Goal: Find specific page/section: Find specific page/section

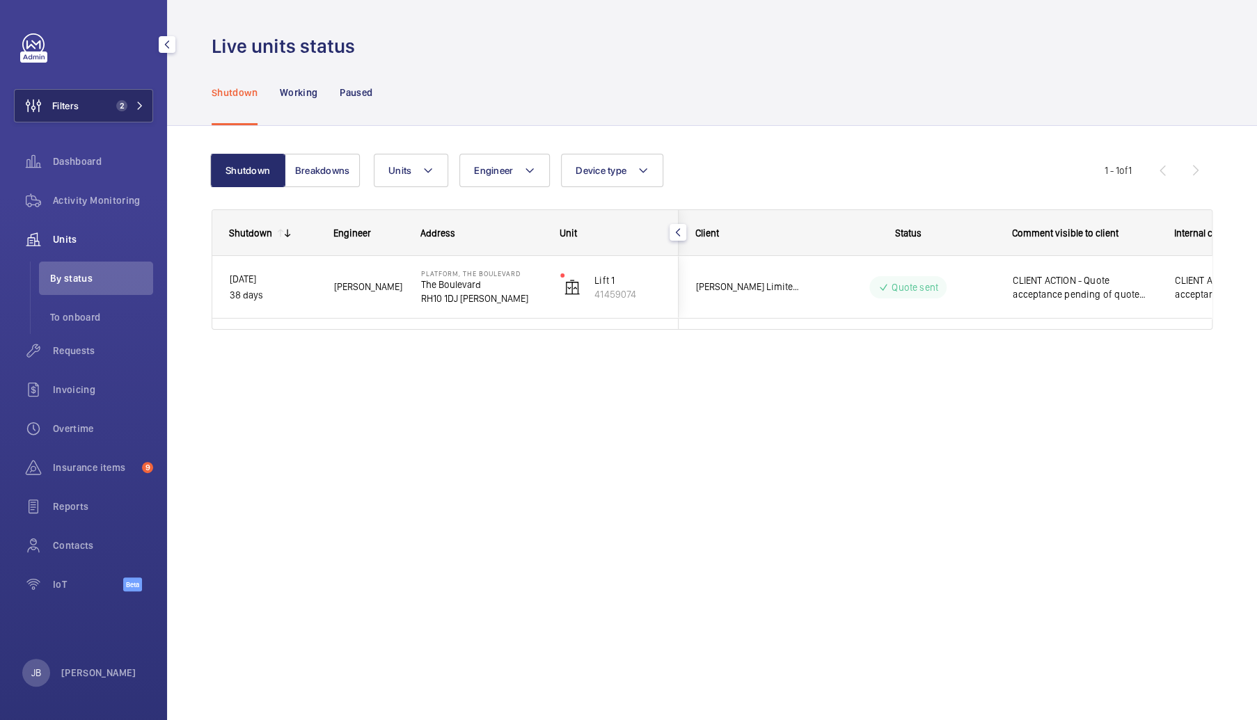
click at [92, 105] on button "Filters 2" at bounding box center [83, 105] width 139 height 33
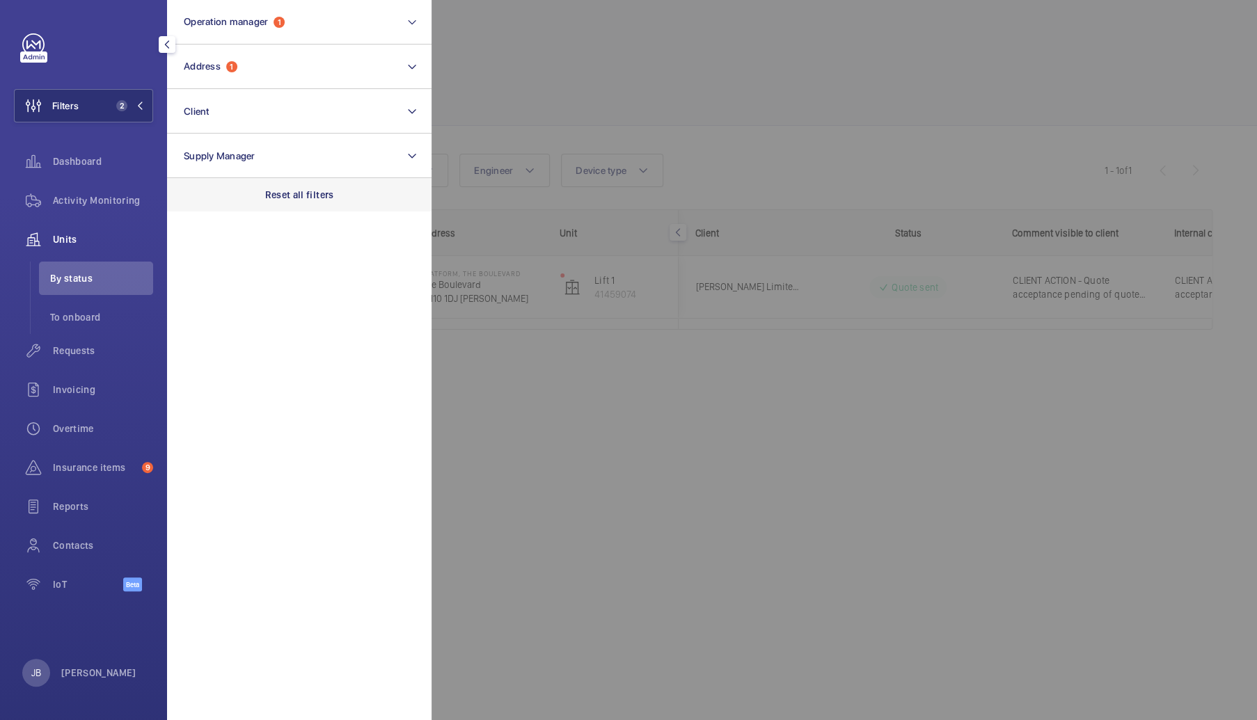
click at [287, 188] on p "Reset all filters" at bounding box center [299, 195] width 69 height 14
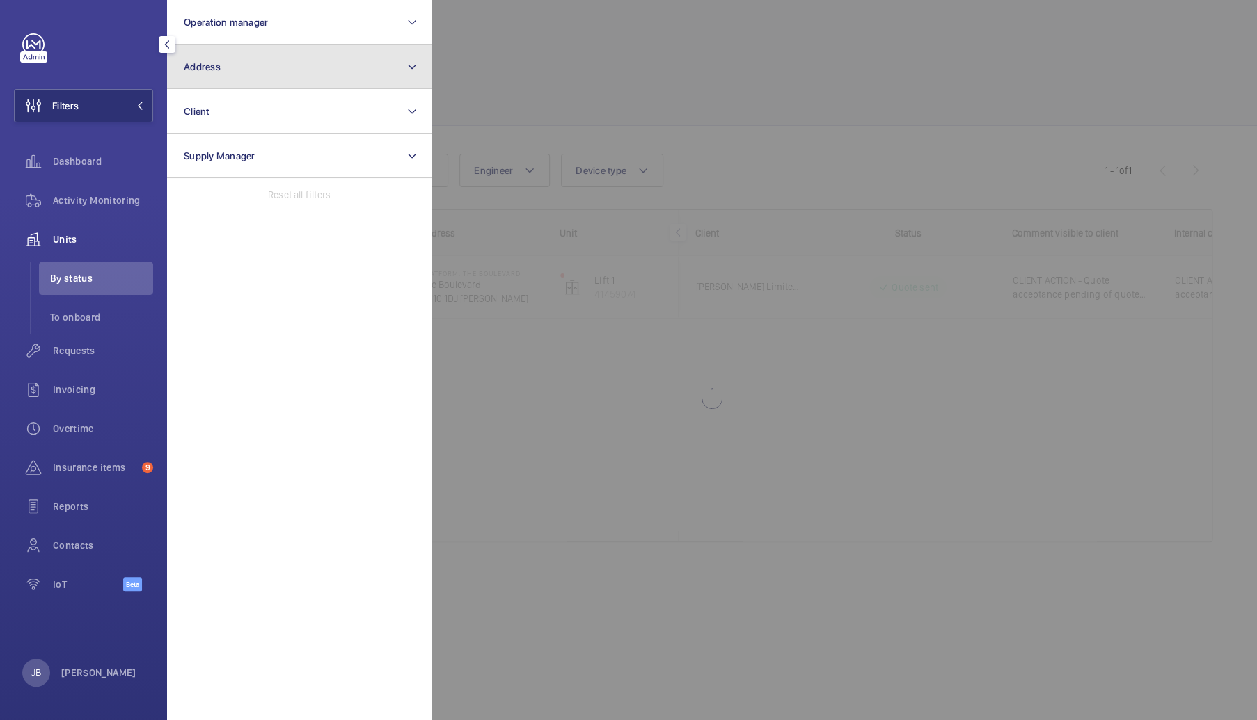
click at [277, 75] on button "Address" at bounding box center [299, 67] width 264 height 45
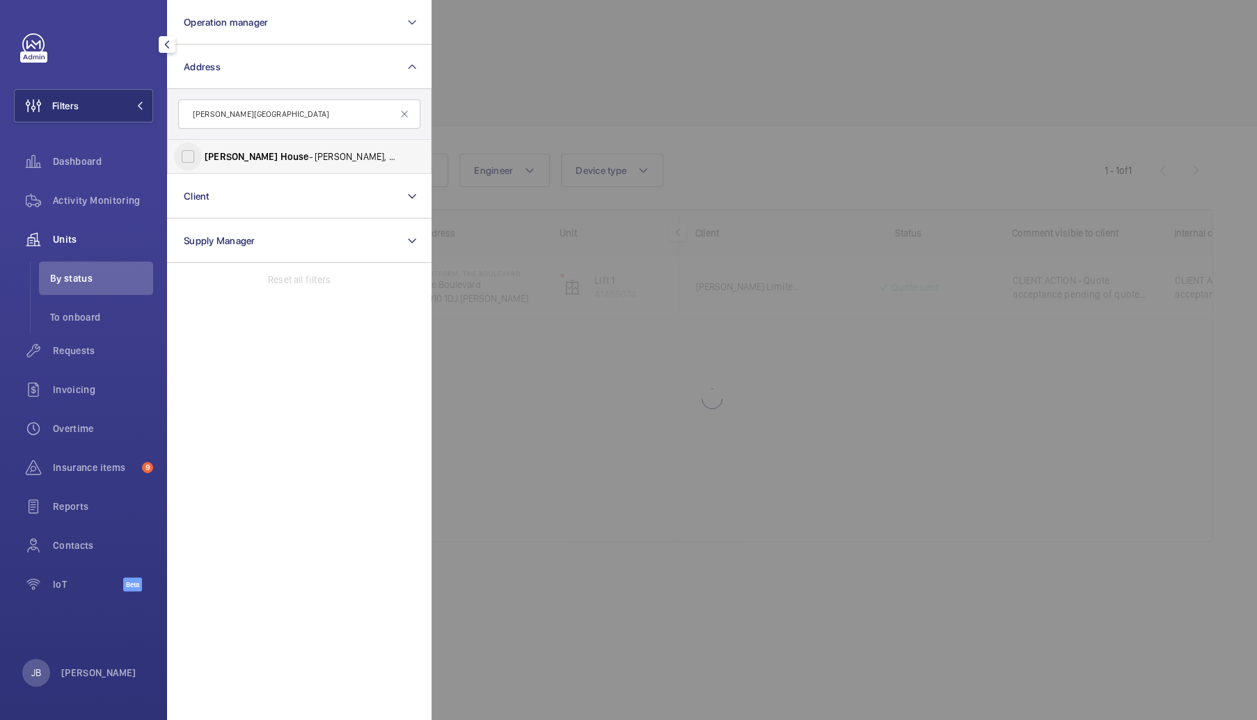
type input "[PERSON_NAME][GEOGRAPHIC_DATA]"
click at [185, 159] on input "[PERSON_NAME][GEOGRAPHIC_DATA] - [STREET_ADDRESS]" at bounding box center [188, 157] width 28 height 28
checkbox input "true"
click at [109, 207] on div "Activity Monitoring" at bounding box center [83, 200] width 139 height 33
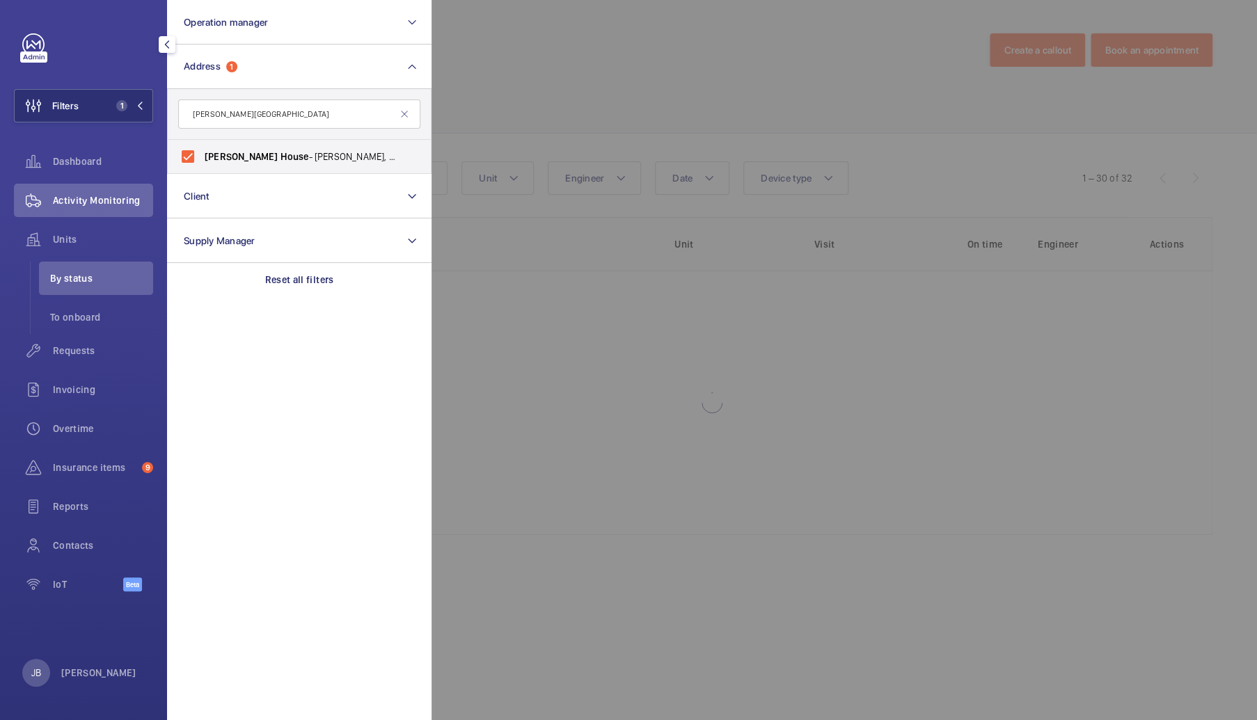
click at [458, 97] on div at bounding box center [1060, 360] width 1257 height 720
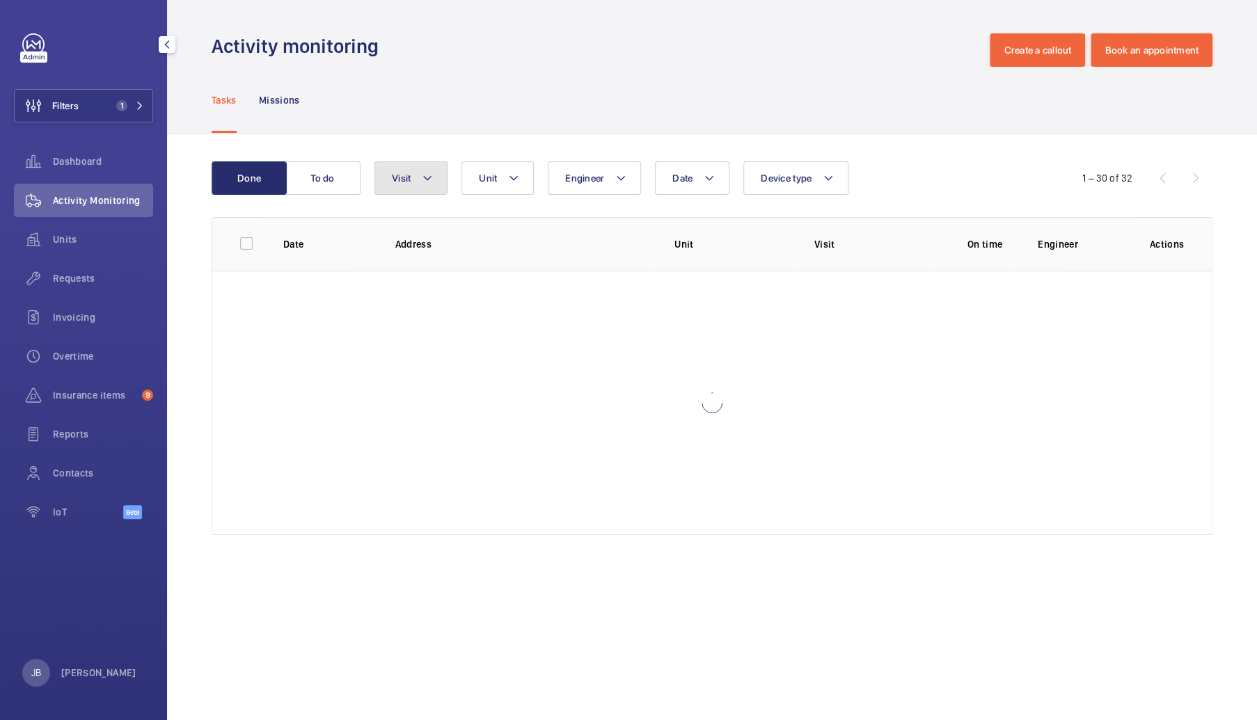
click at [425, 182] on mat-icon at bounding box center [427, 178] width 11 height 17
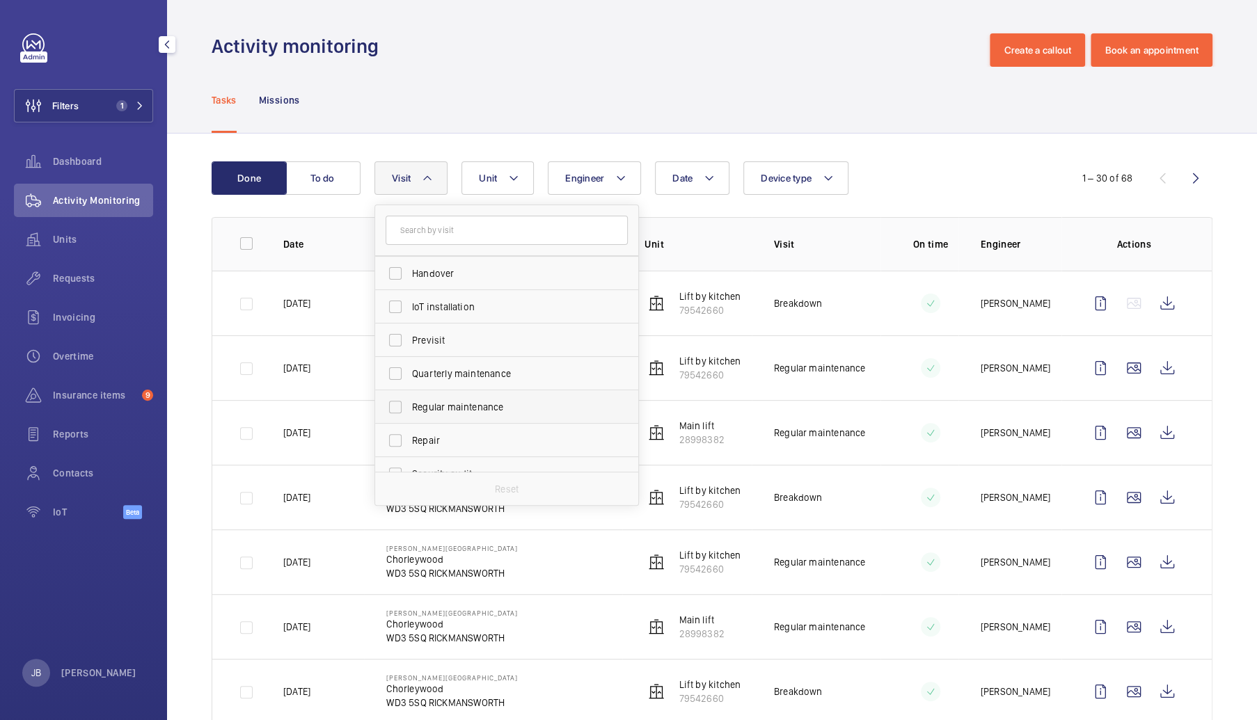
scroll to position [139, 0]
click at [388, 407] on input "Regular maintenance" at bounding box center [395, 401] width 28 height 28
checkbox input "true"
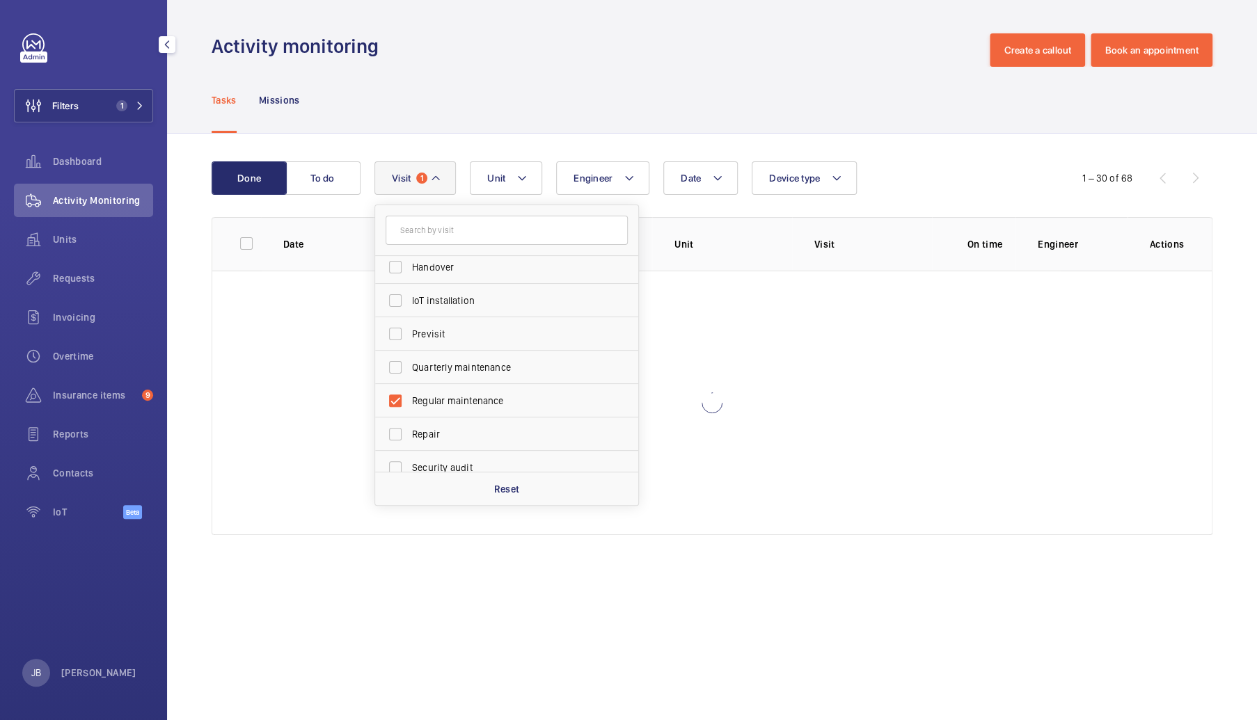
click at [493, 132] on div "Tasks Missions" at bounding box center [712, 100] width 1001 height 66
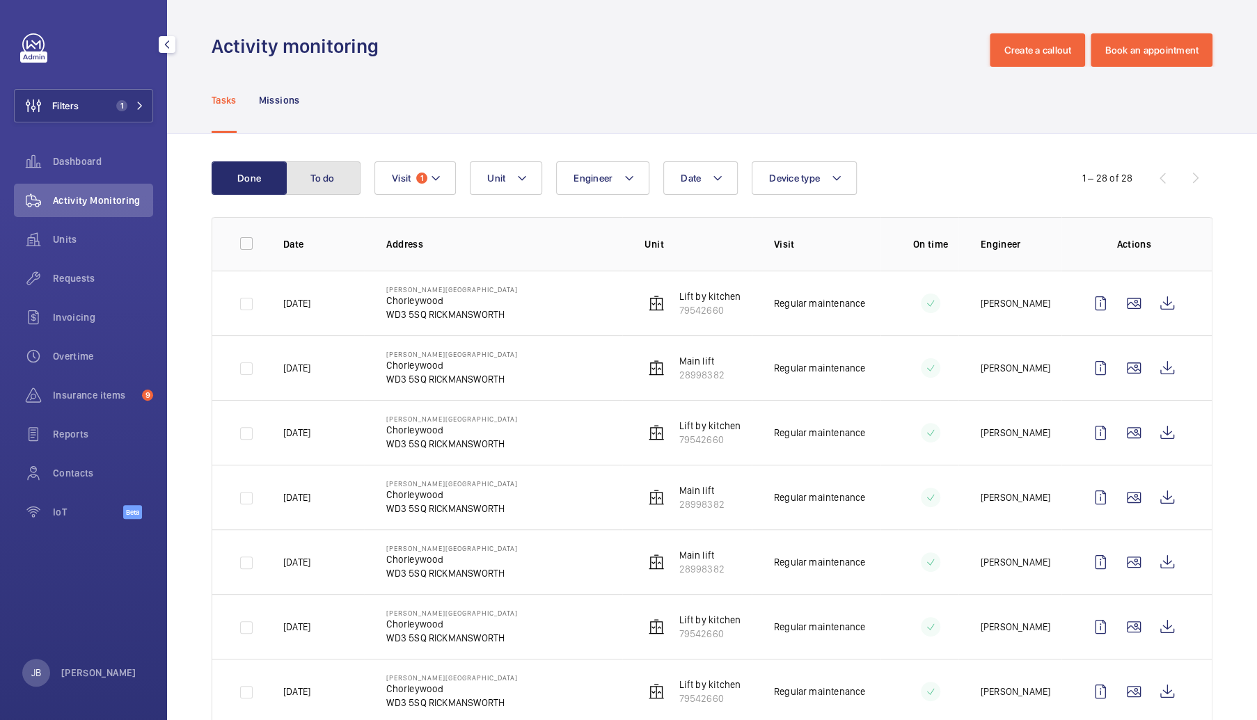
click at [309, 184] on button "To do" at bounding box center [322, 177] width 75 height 33
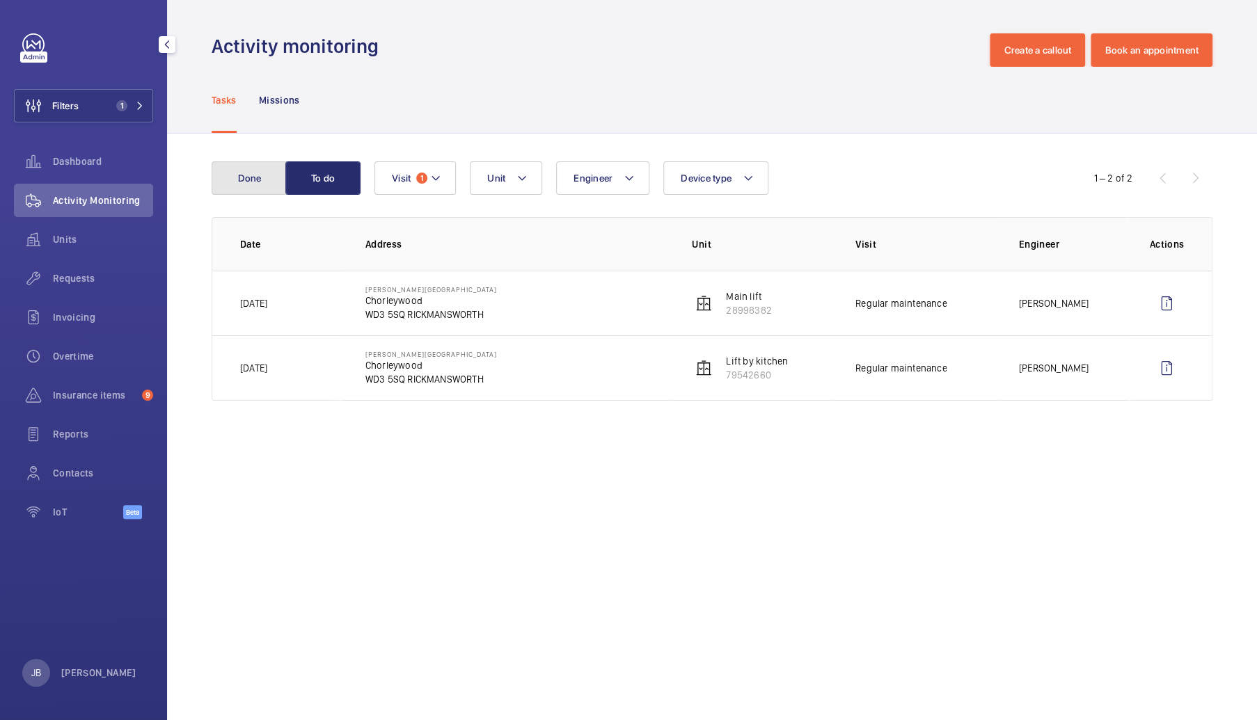
click at [248, 183] on button "Done" at bounding box center [249, 177] width 75 height 33
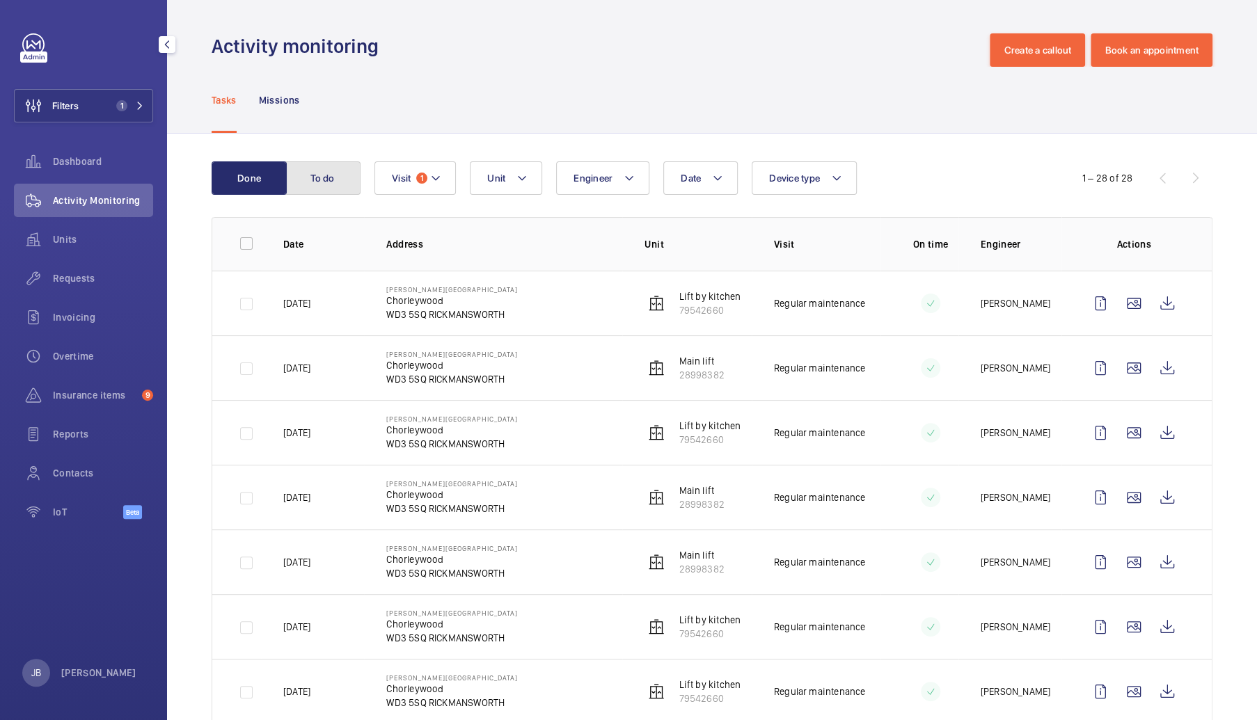
click at [310, 182] on button "To do" at bounding box center [322, 177] width 75 height 33
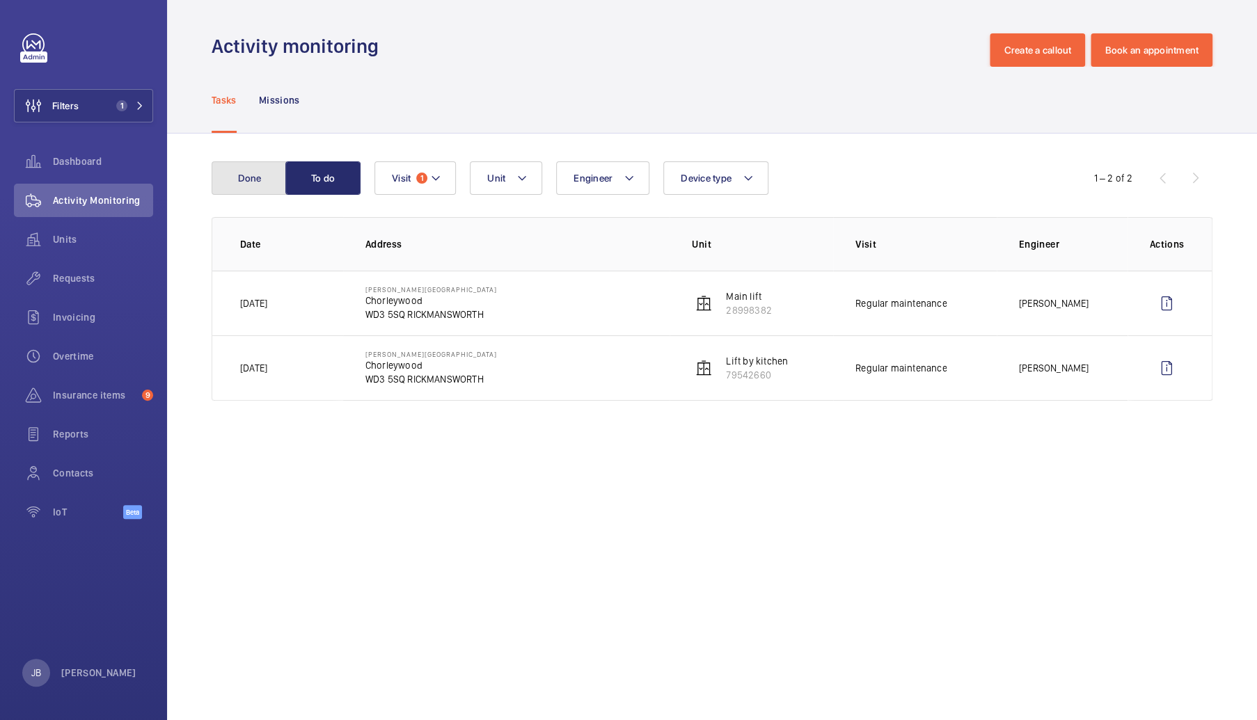
click at [249, 183] on button "Done" at bounding box center [249, 177] width 75 height 33
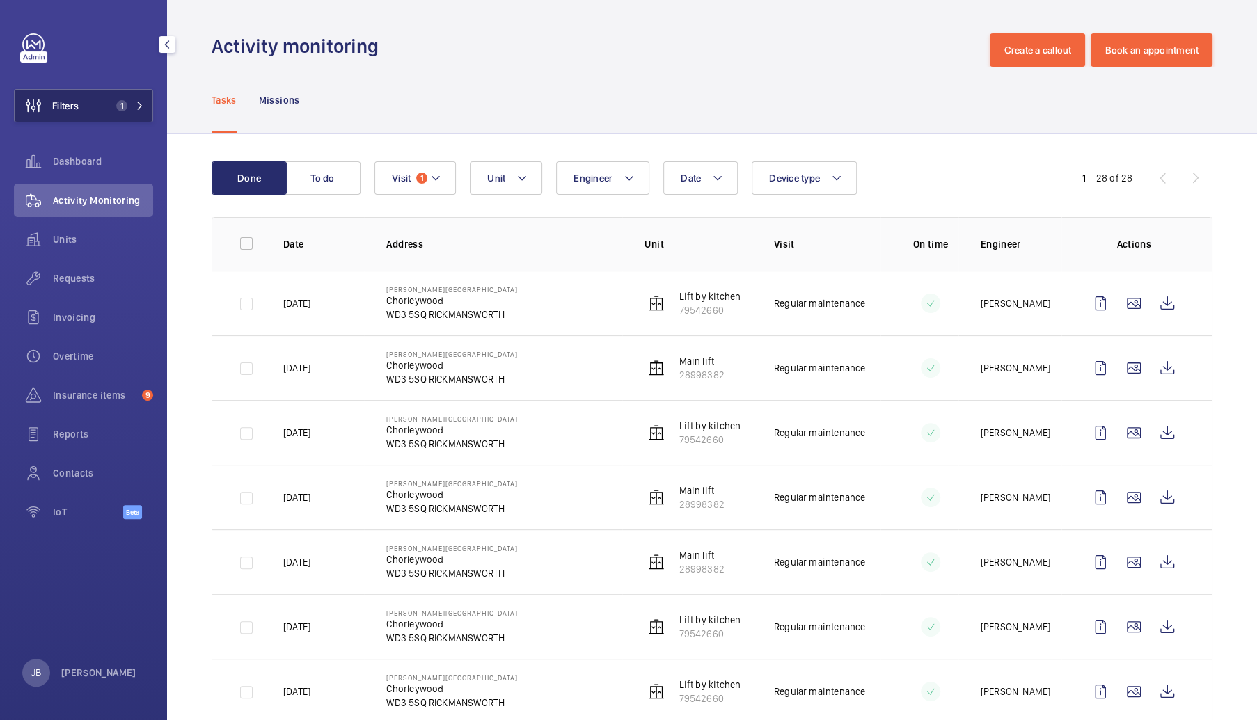
click at [119, 100] on span "1" at bounding box center [121, 105] width 11 height 11
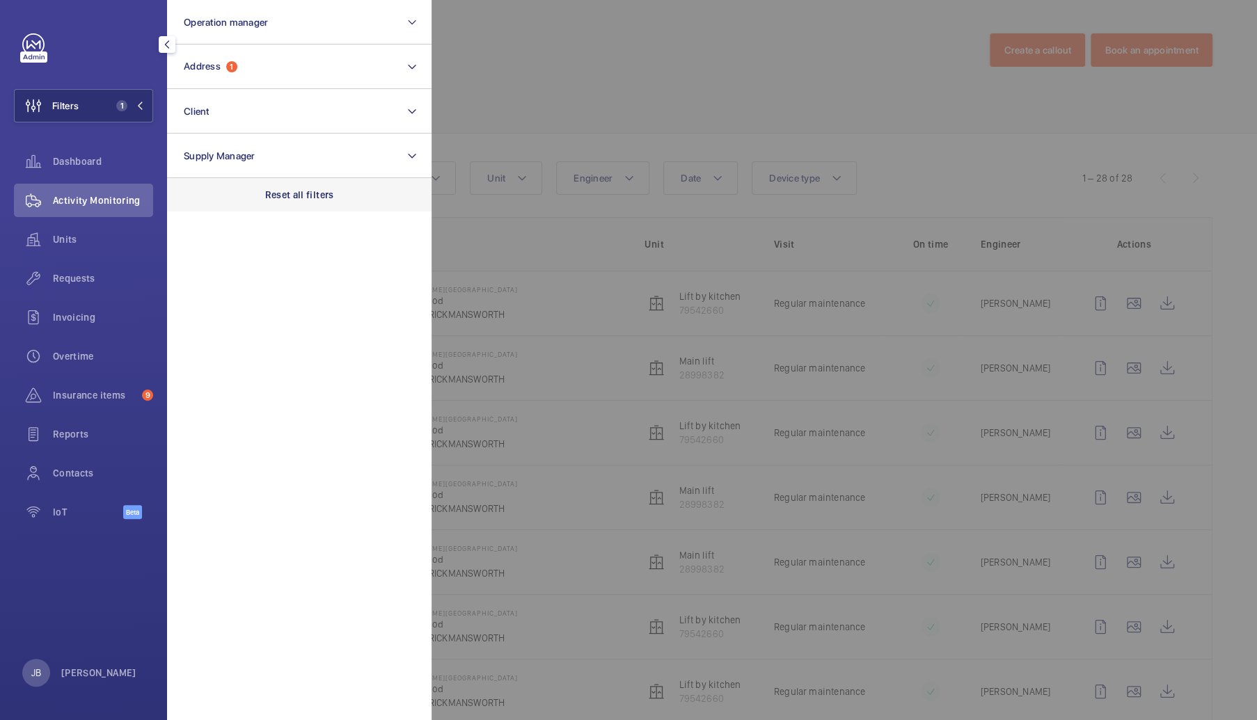
click at [278, 194] on p "Reset all filters" at bounding box center [299, 195] width 69 height 14
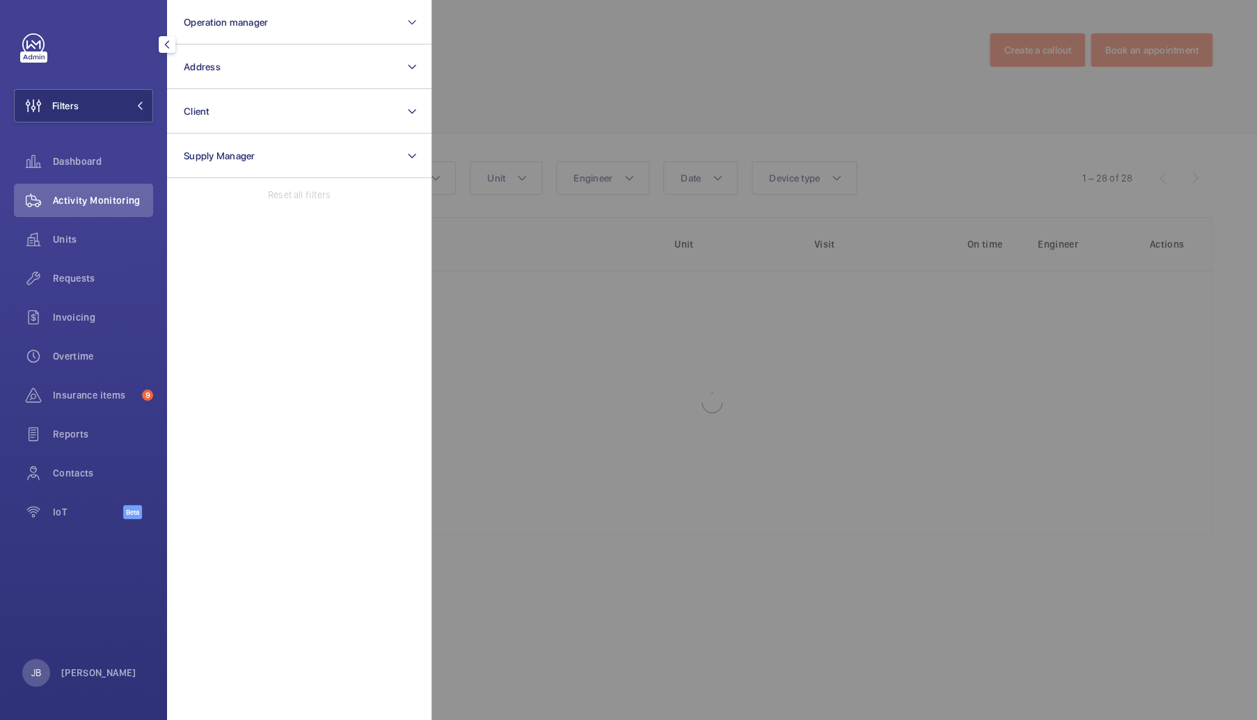
click at [496, 82] on div at bounding box center [1060, 360] width 1257 height 720
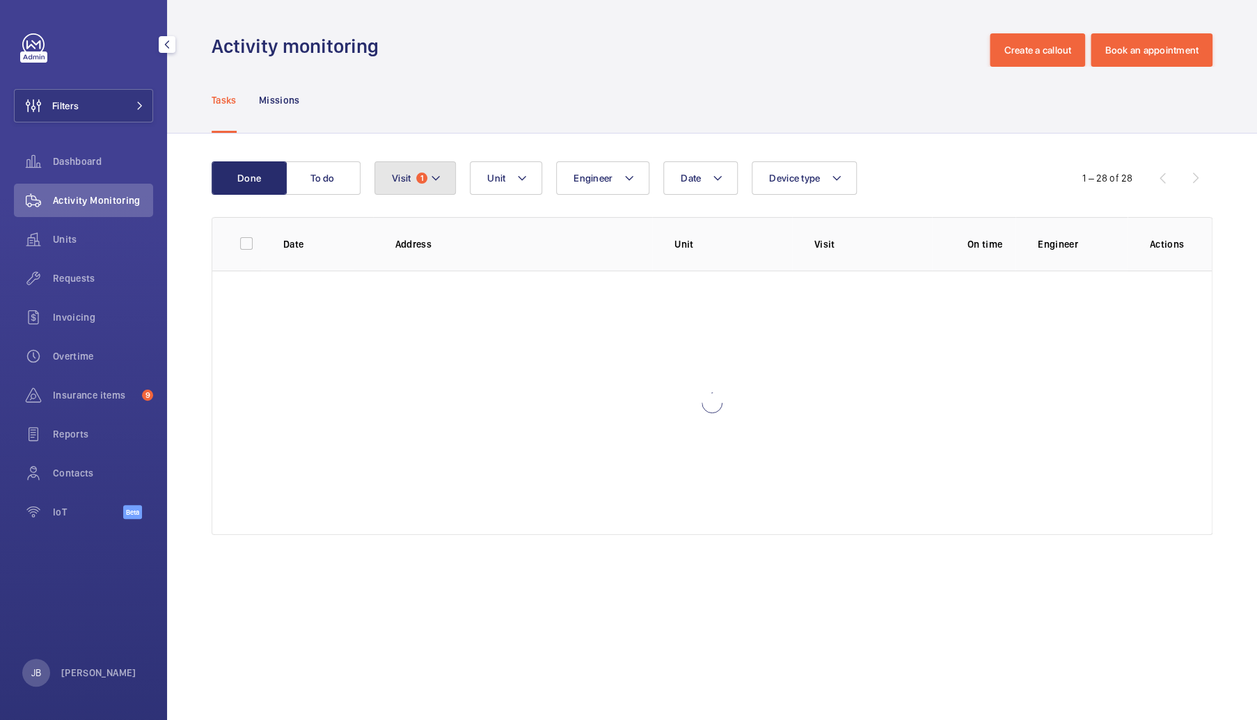
click at [406, 178] on span "Visit" at bounding box center [401, 178] width 19 height 11
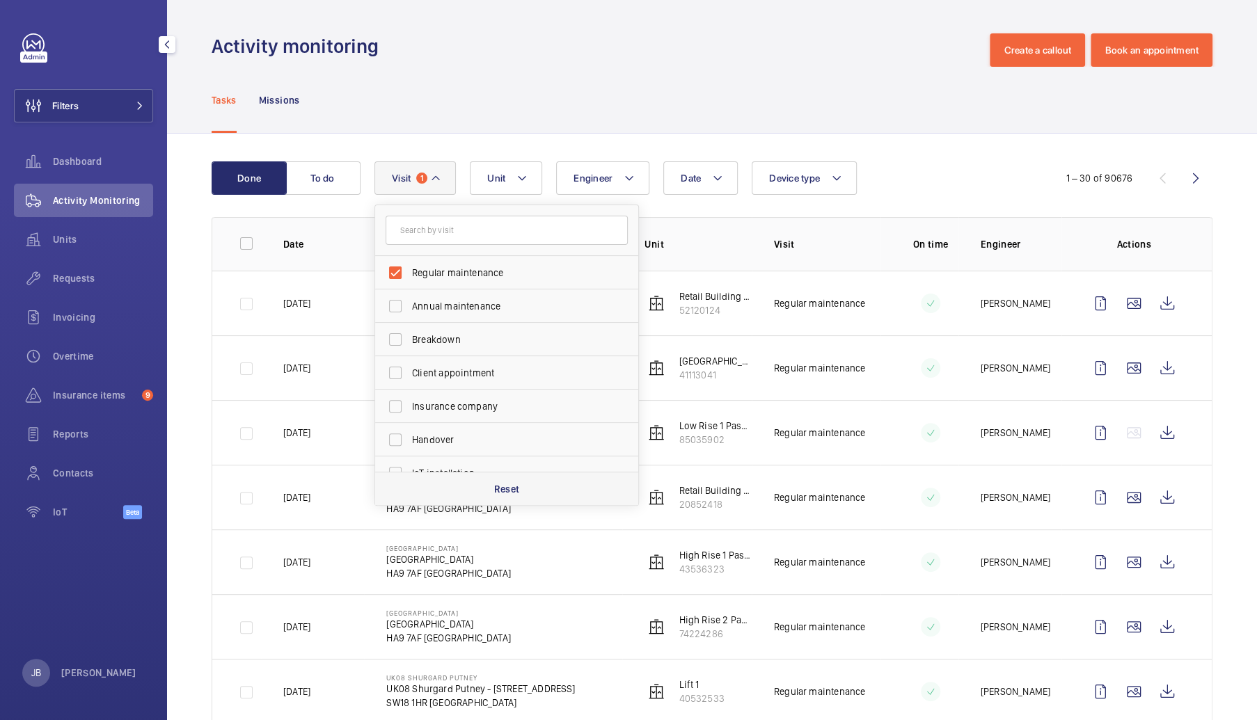
click at [496, 489] on p "Reset" at bounding box center [507, 489] width 26 height 14
checkbox input "false"
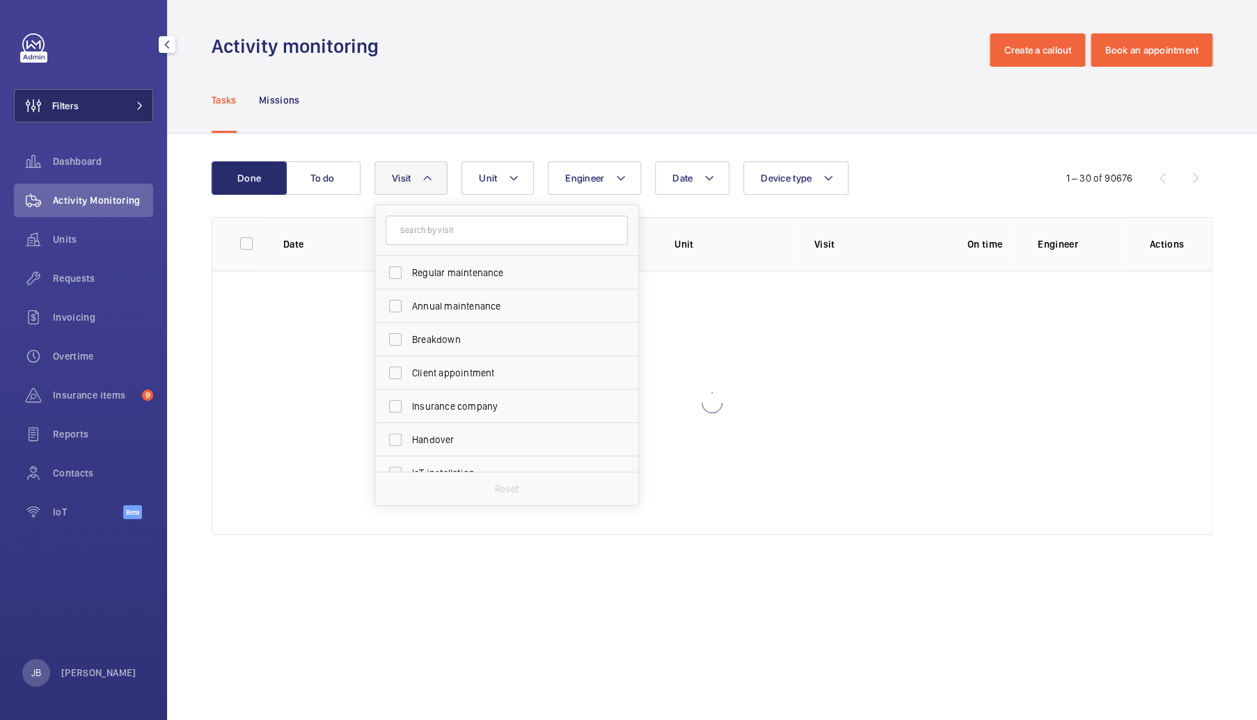
click at [109, 112] on button "Filters" at bounding box center [83, 105] width 139 height 33
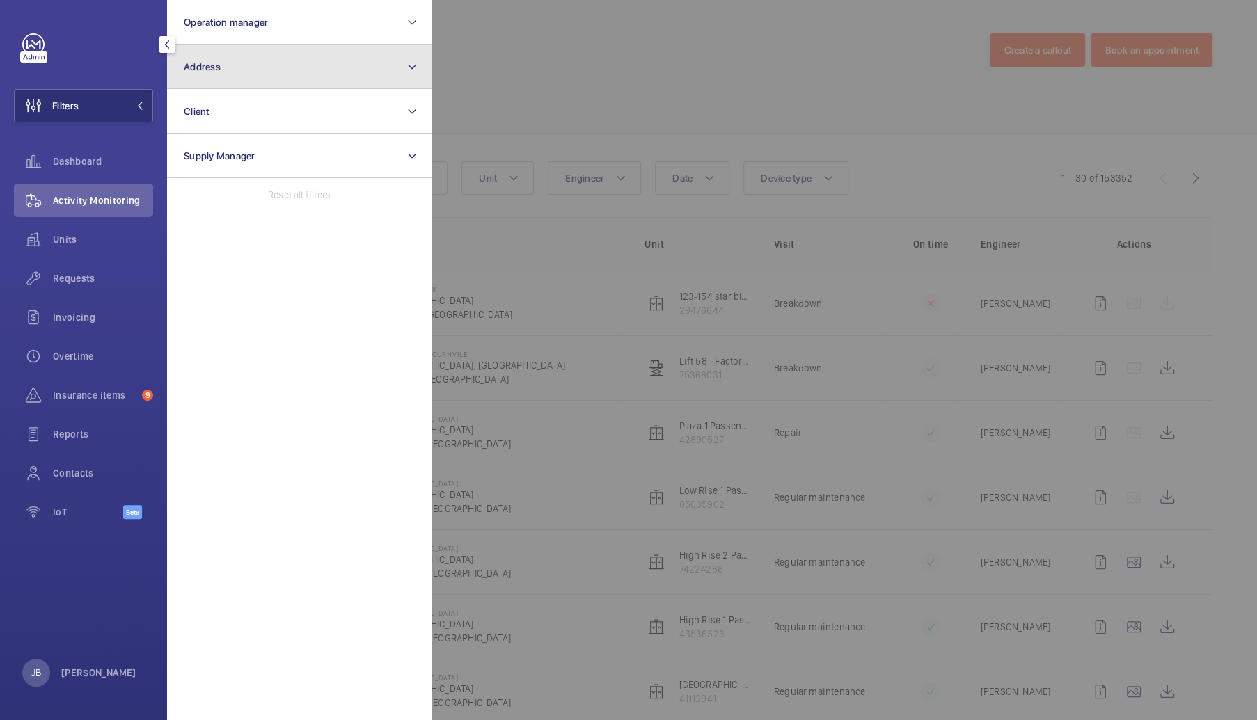
click at [283, 79] on button "Address" at bounding box center [299, 67] width 264 height 45
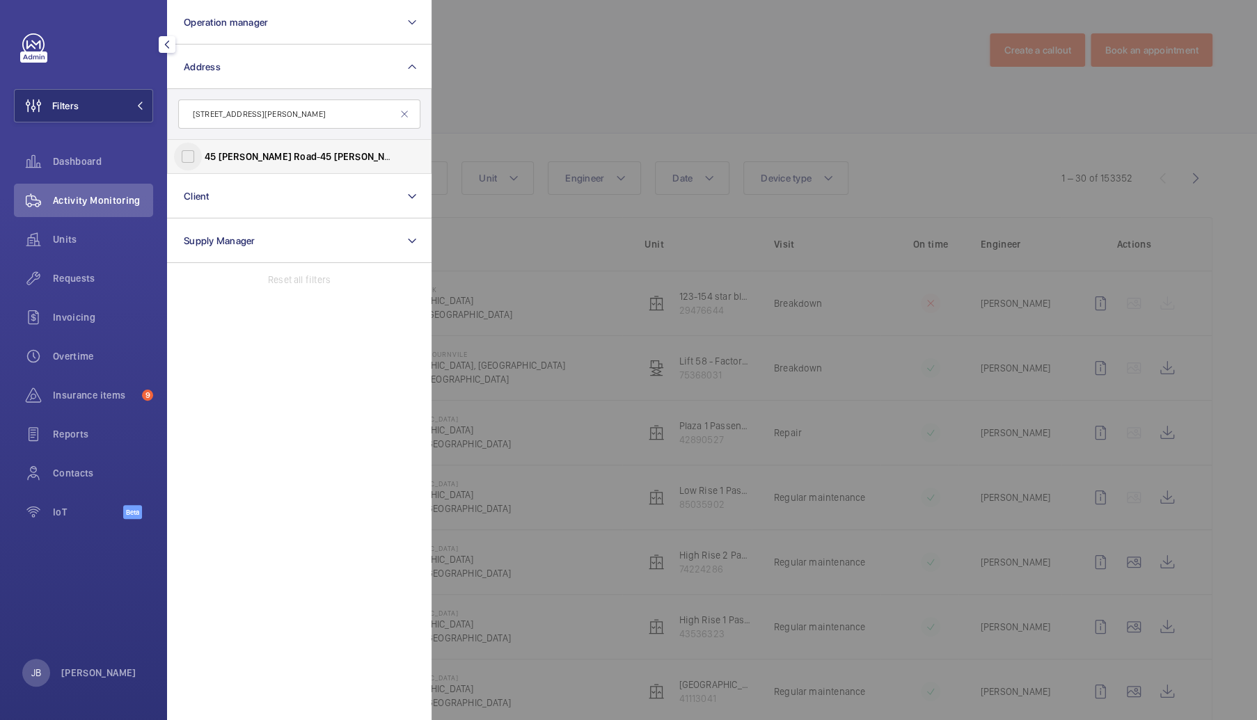
type input "[STREET_ADDRESS][PERSON_NAME]"
click at [178, 152] on input "[STREET_ADDRESS][PERSON_NAME][PERSON_NAME]" at bounding box center [188, 157] width 28 height 28
checkbox input "true"
click at [507, 102] on div at bounding box center [1060, 360] width 1257 height 720
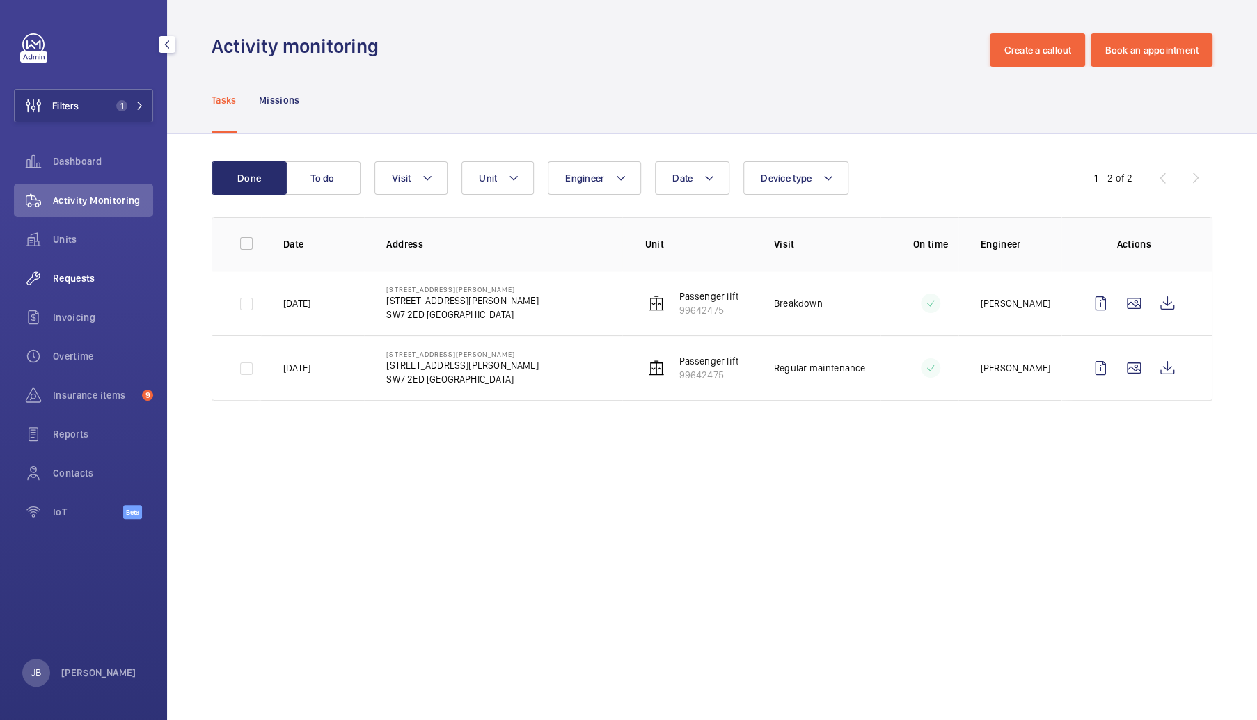
click at [104, 281] on span "Requests" at bounding box center [103, 278] width 100 height 14
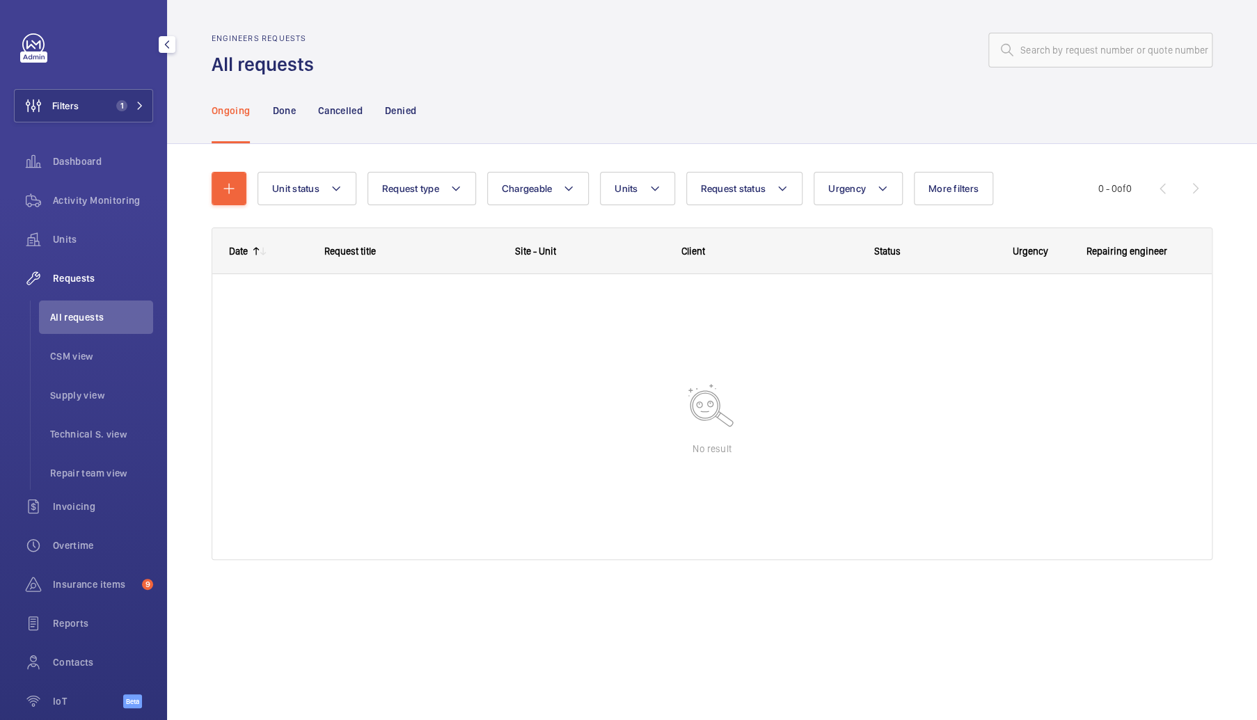
click at [123, 84] on div "Filters 1 Dashboard Activity Monitoring Units Requests All requests CSM view Su…" at bounding box center [83, 378] width 139 height 690
click at [111, 106] on span "1" at bounding box center [119, 105] width 17 height 11
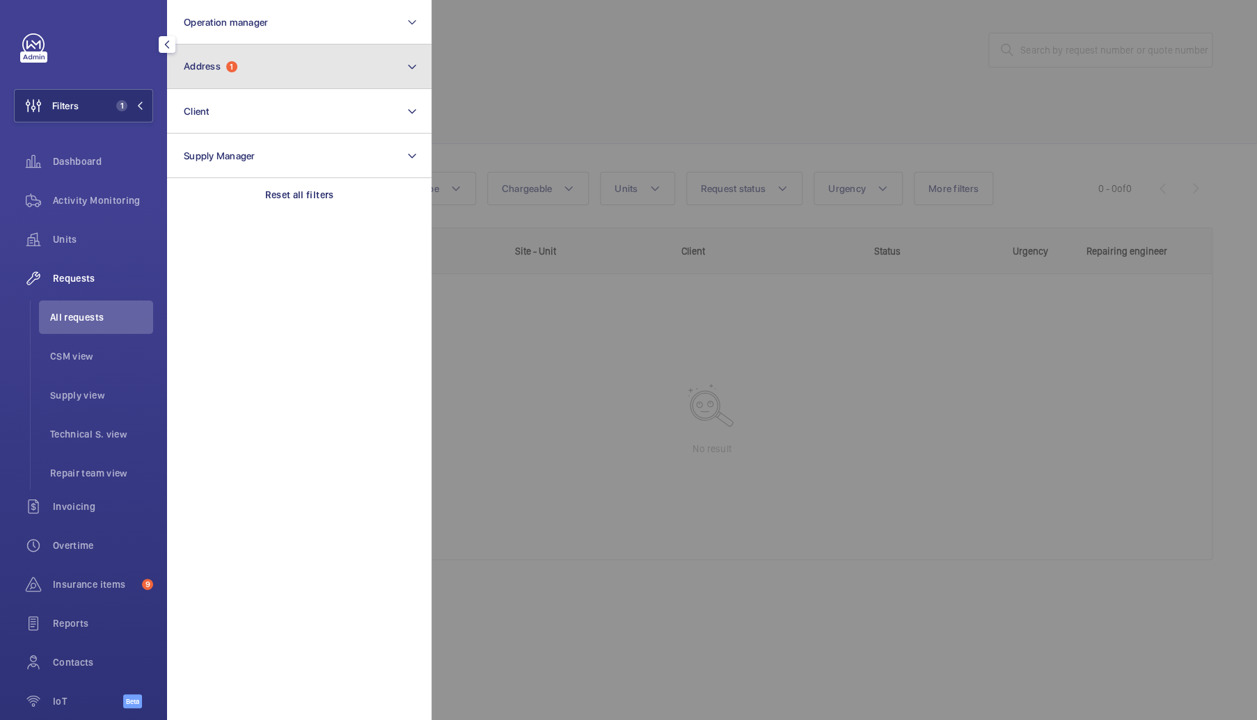
click at [255, 80] on button "Address 1" at bounding box center [299, 67] width 264 height 45
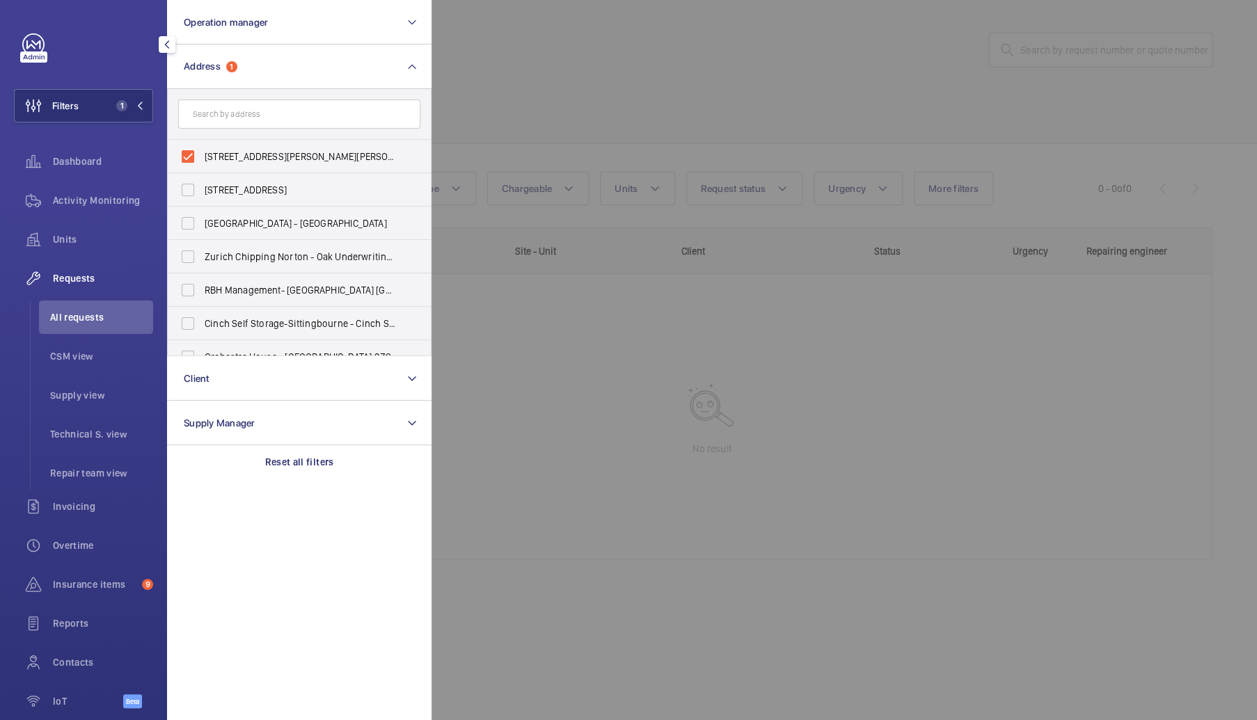
click at [244, 120] on input "text" at bounding box center [299, 114] width 242 height 29
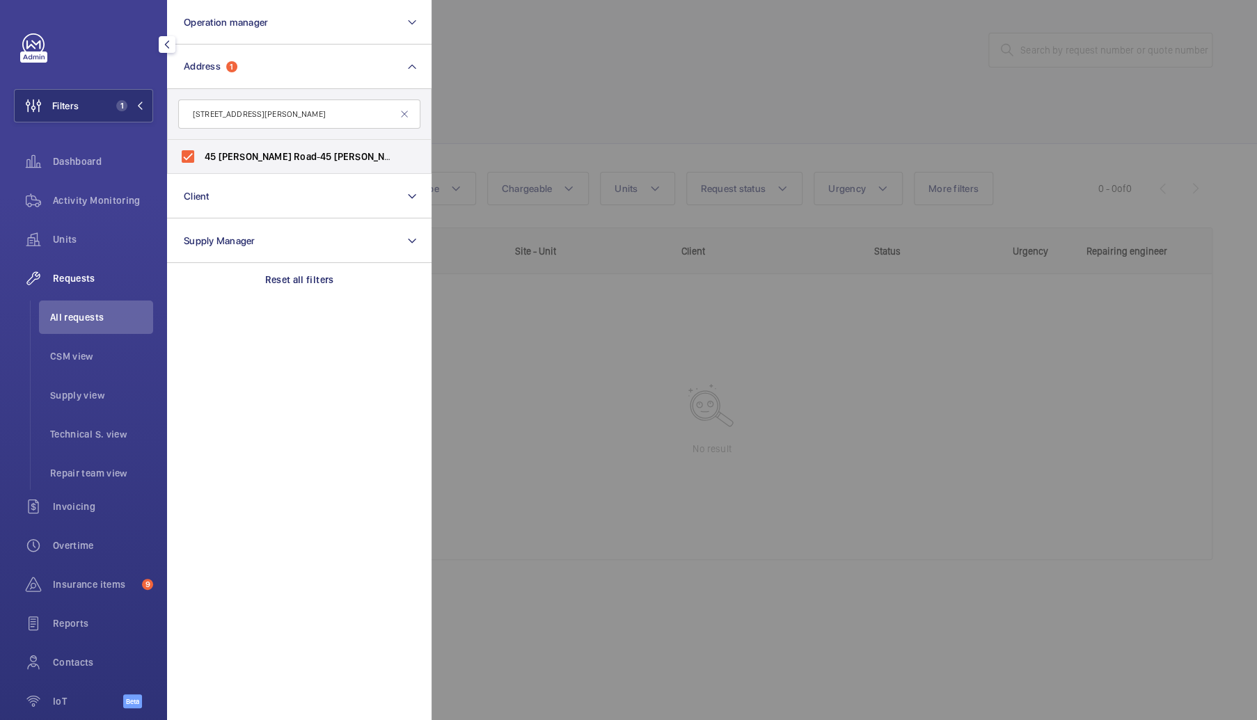
type input "[STREET_ADDRESS][PERSON_NAME]"
click at [552, 104] on div at bounding box center [1060, 360] width 1257 height 720
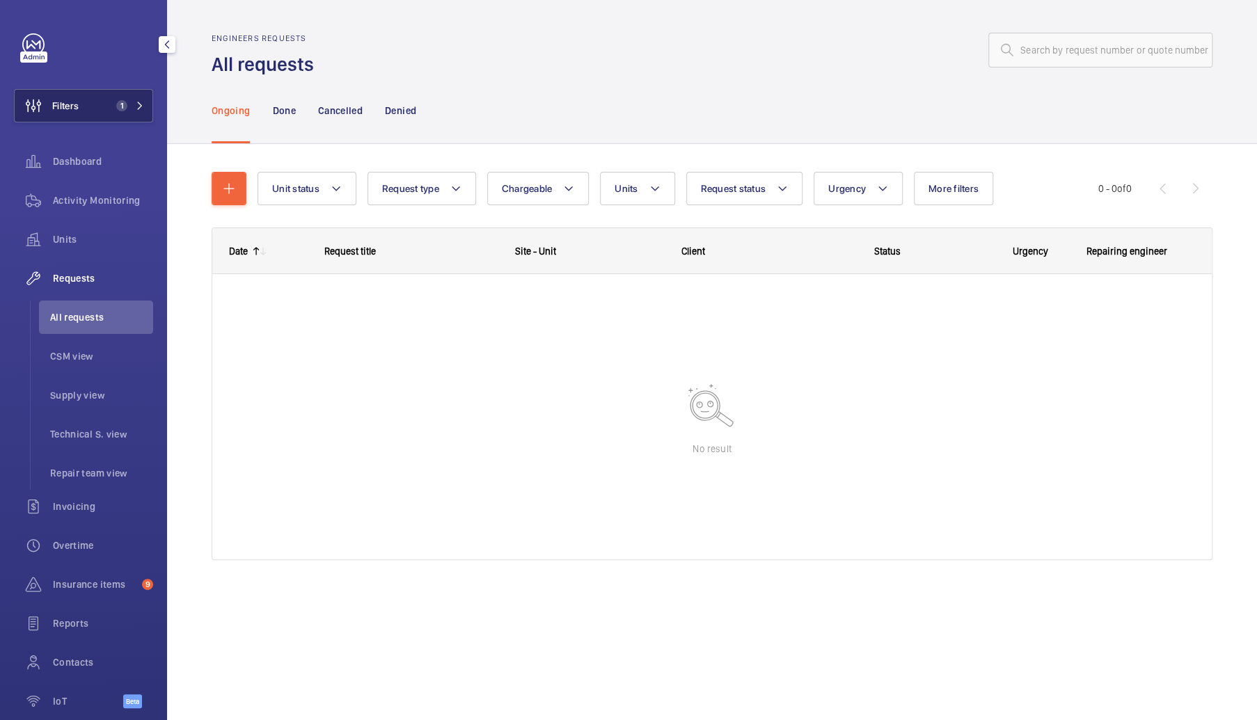
click at [56, 115] on span "Filters" at bounding box center [47, 105] width 64 height 33
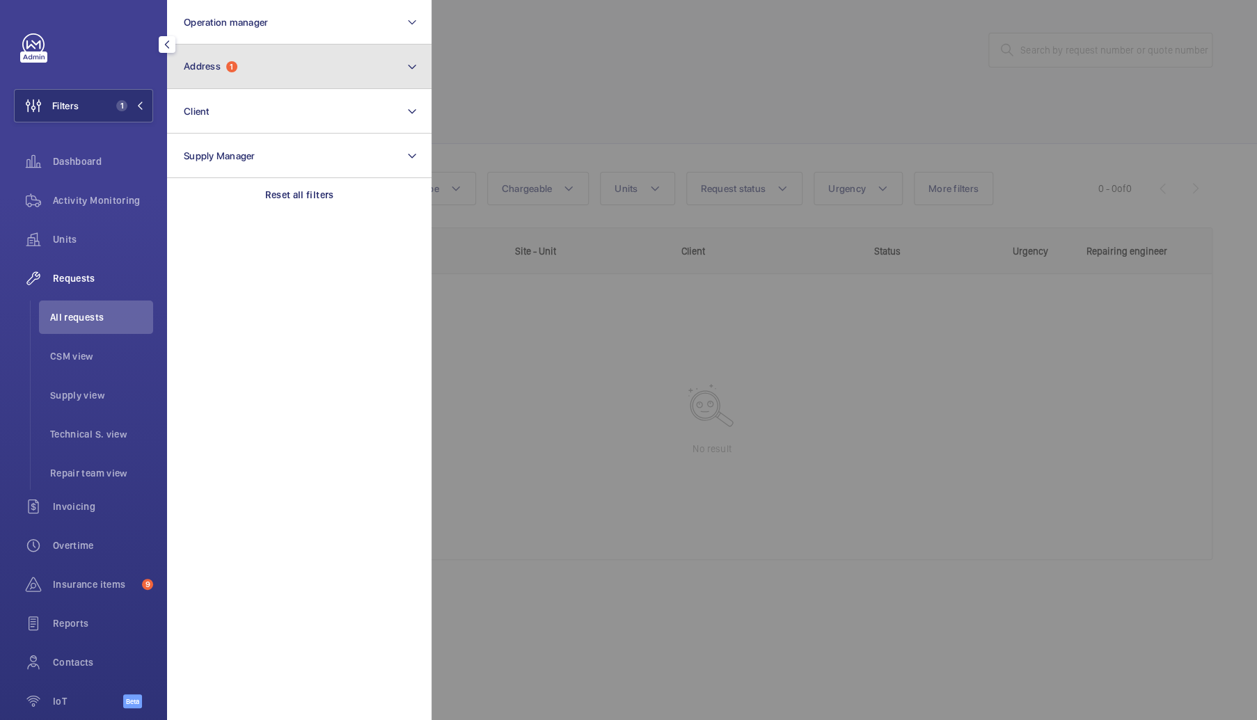
click at [255, 80] on button "Address 1" at bounding box center [299, 67] width 264 height 45
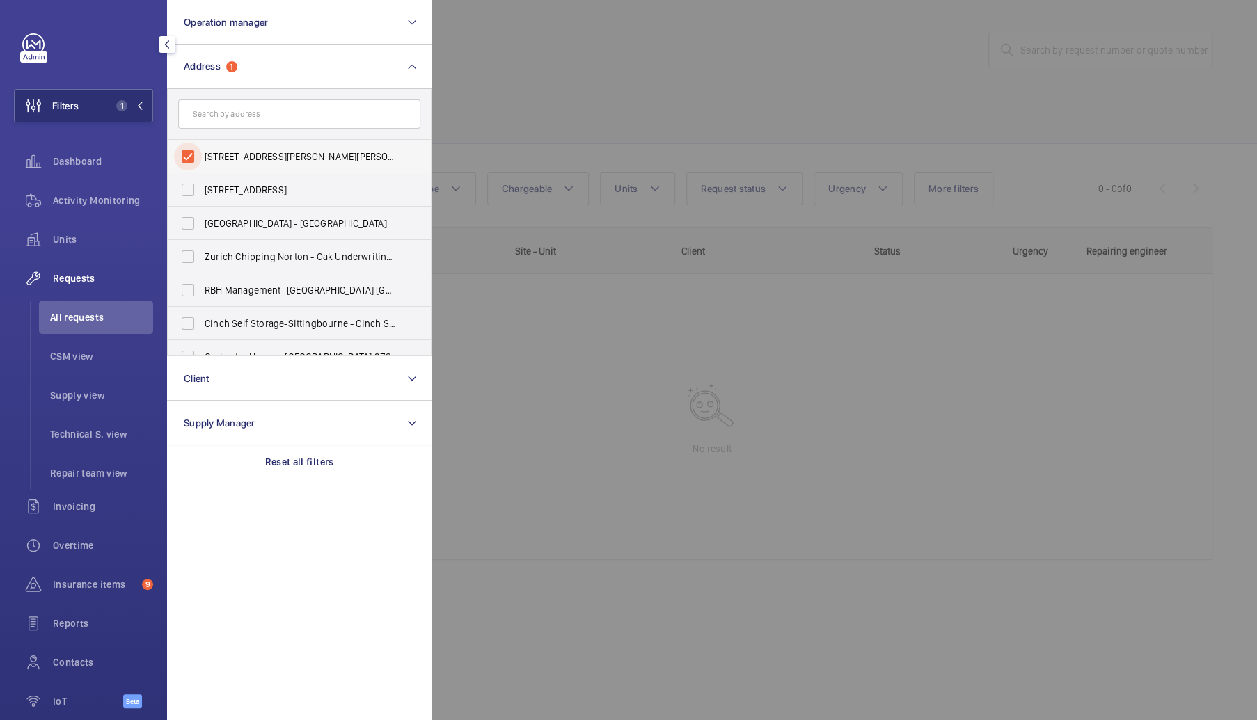
click at [193, 157] on input "[STREET_ADDRESS][PERSON_NAME][PERSON_NAME]" at bounding box center [188, 157] width 28 height 28
checkbox input "false"
click at [214, 128] on input "text" at bounding box center [299, 114] width 242 height 29
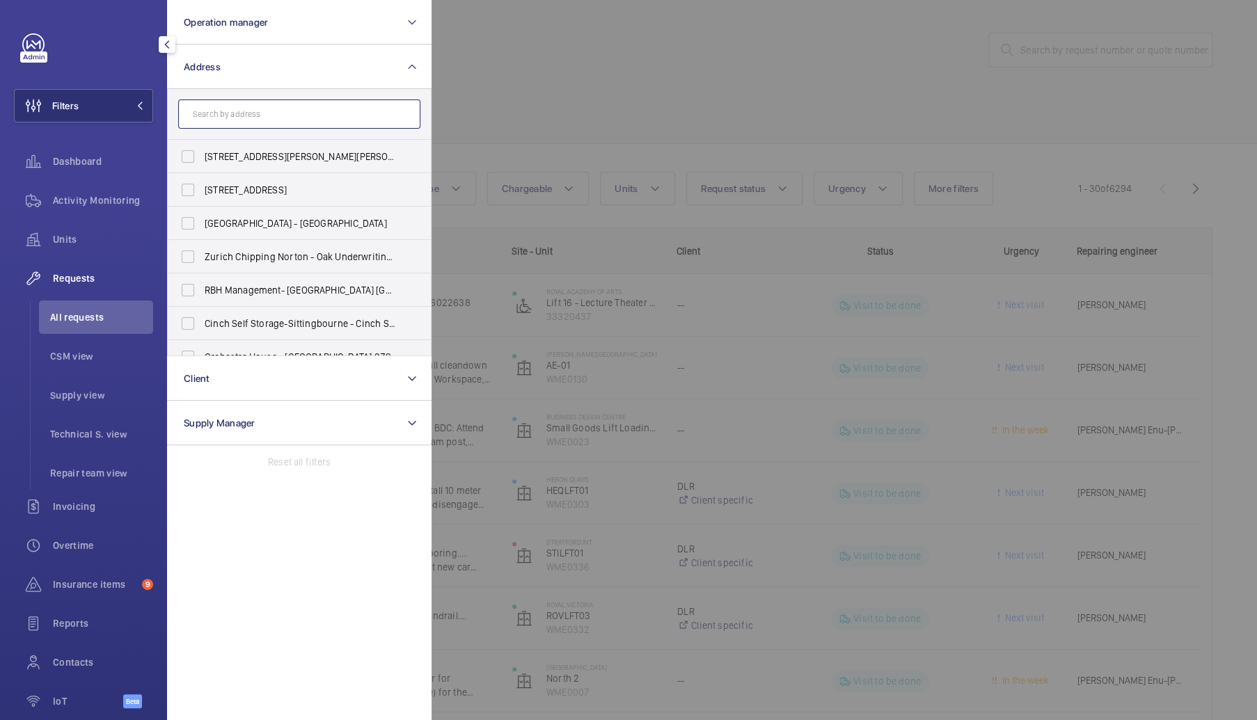
click at [267, 114] on input "text" at bounding box center [299, 114] width 242 height 29
paste input "[GEOGRAPHIC_DATA]"
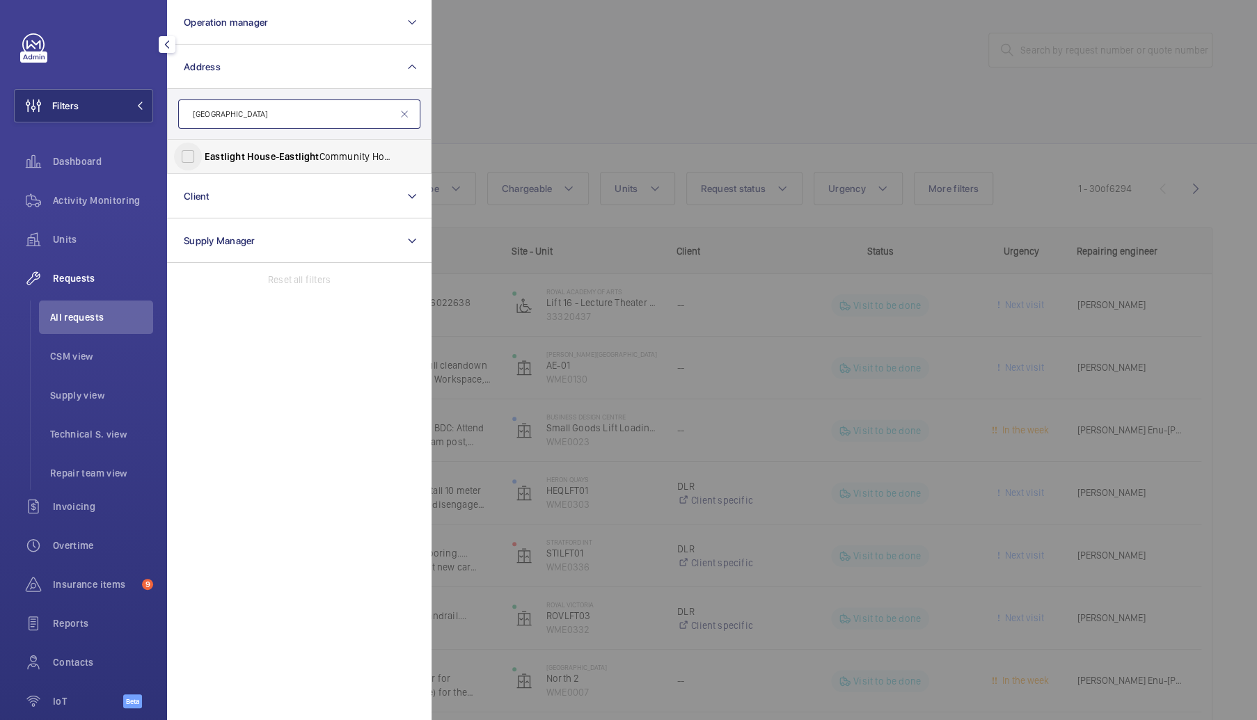
type input "[GEOGRAPHIC_DATA]"
click at [187, 167] on input "[GEOGRAPHIC_DATA] - Eastlight Community Homes, BRAINTREE CM77 8FG" at bounding box center [188, 157] width 28 height 28
checkbox input "true"
click at [474, 105] on div at bounding box center [1060, 360] width 1257 height 720
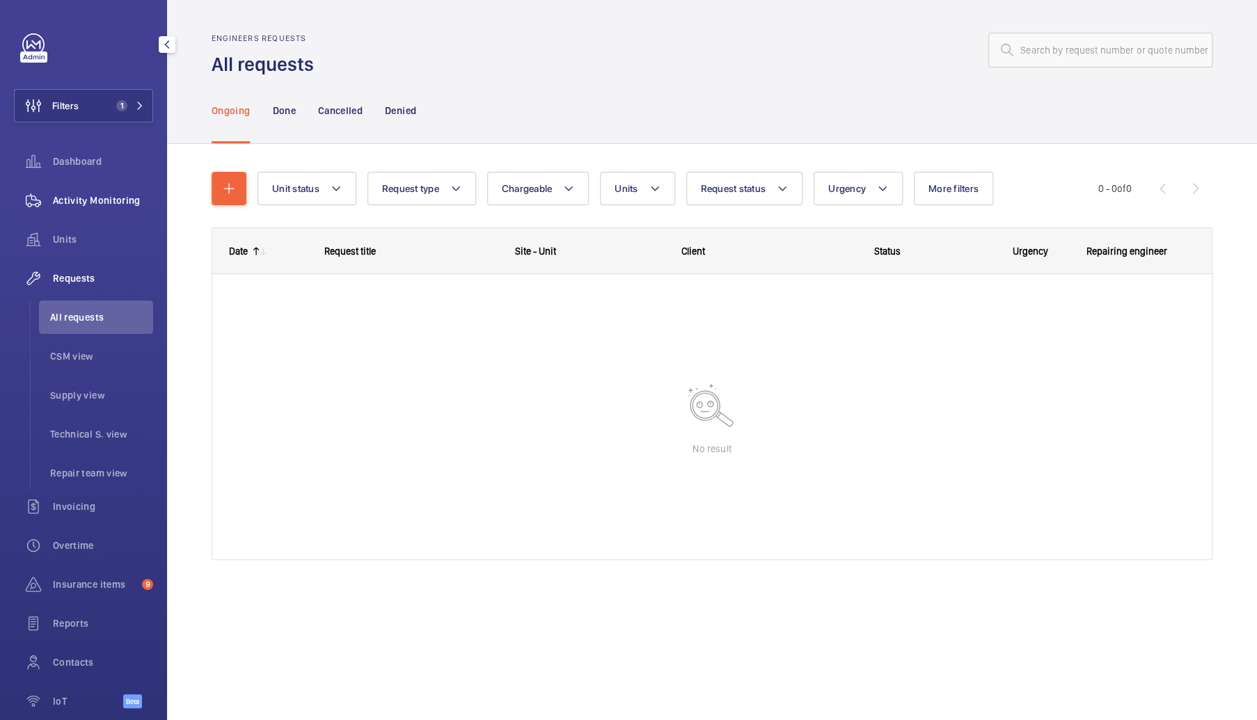
click at [126, 207] on div "Activity Monitoring" at bounding box center [83, 200] width 139 height 33
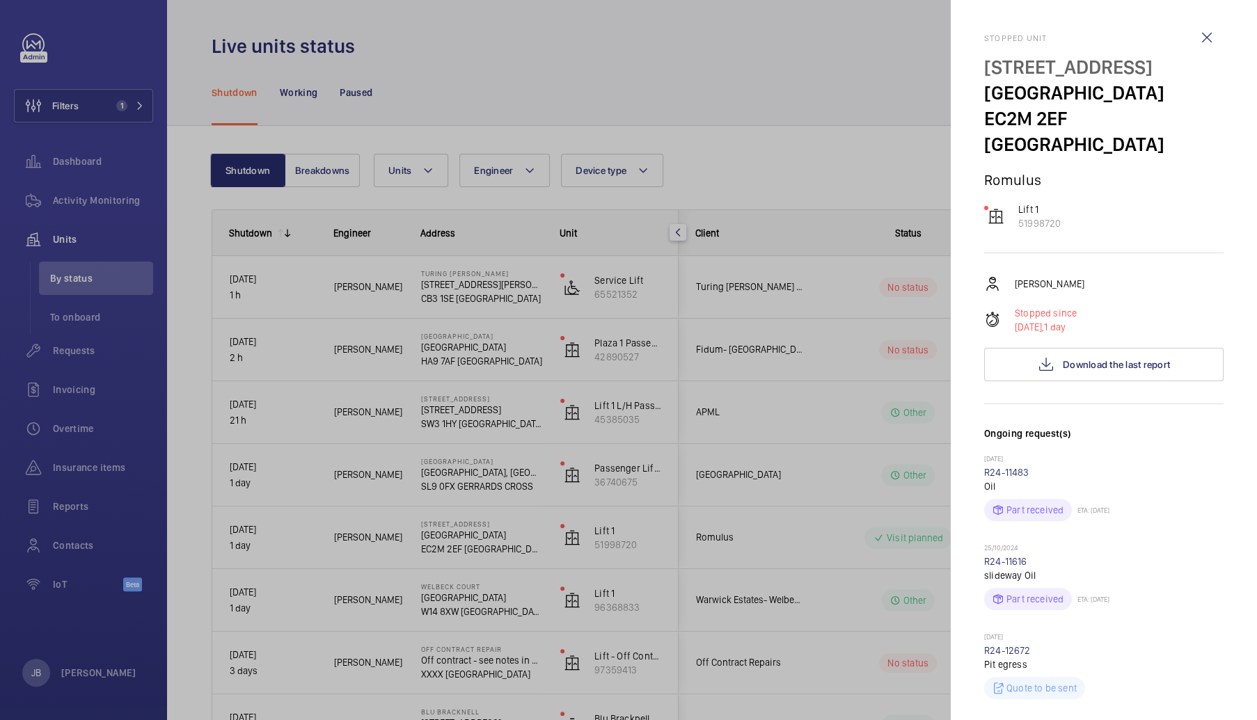
scroll to position [139, 0]
